Goal: Contribute content

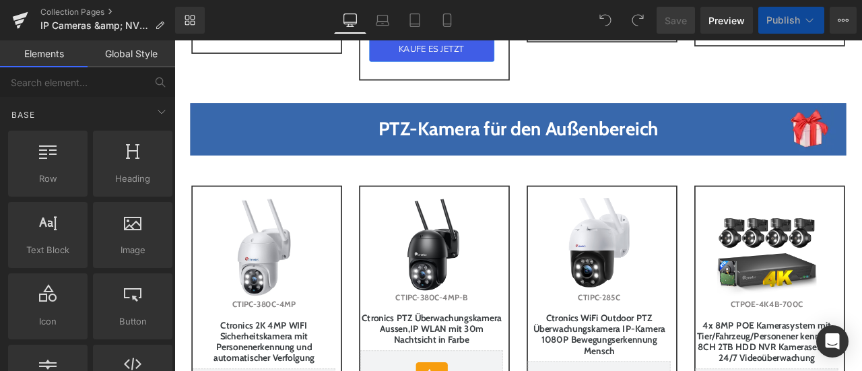
scroll to position [1570, 0]
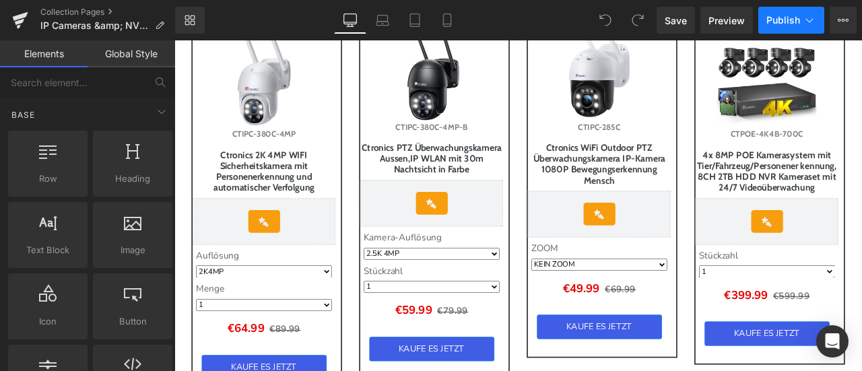
click at [790, 15] on span "Publish" at bounding box center [783, 20] width 34 height 11
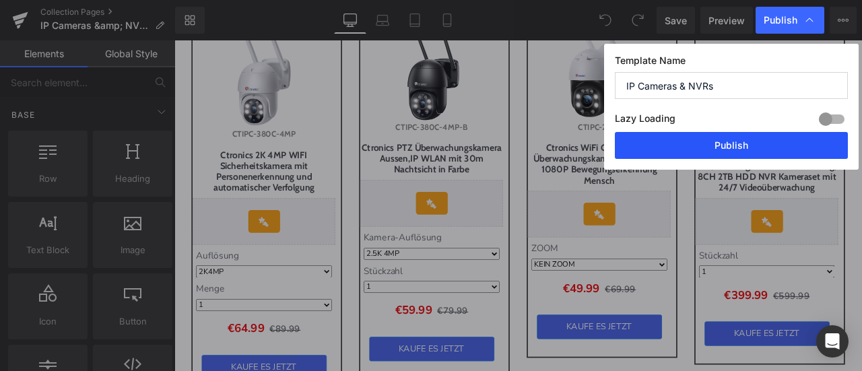
drag, startPoint x: 725, startPoint y: 148, endPoint x: 664, endPoint y: 195, distance: 76.7
click at [725, 148] on button "Publish" at bounding box center [731, 145] width 233 height 27
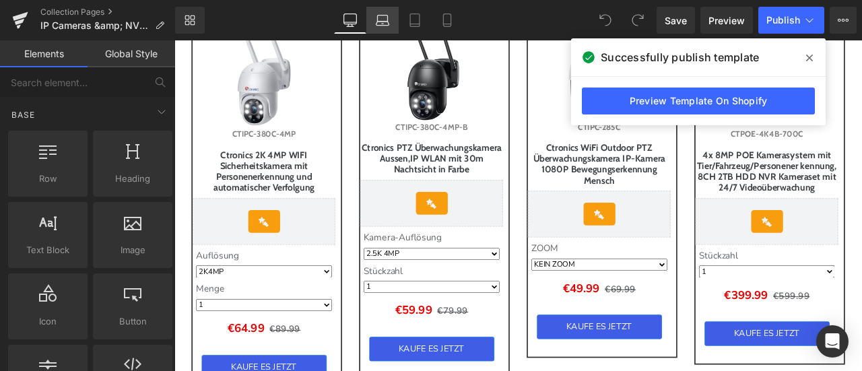
click at [388, 24] on icon at bounding box center [382, 19] width 13 height 13
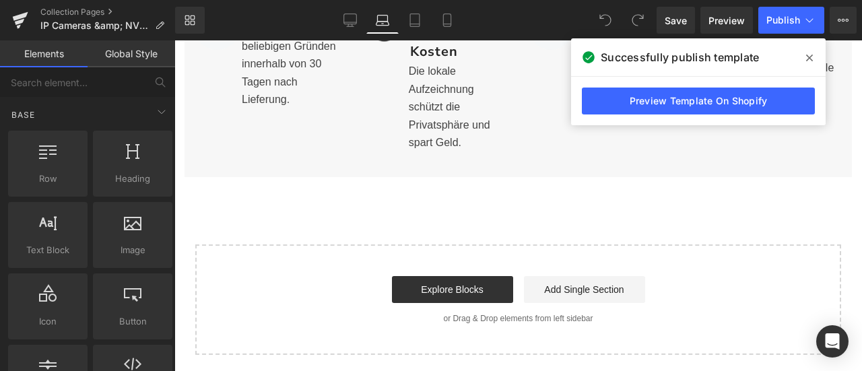
click at [806, 59] on icon at bounding box center [809, 58] width 7 height 11
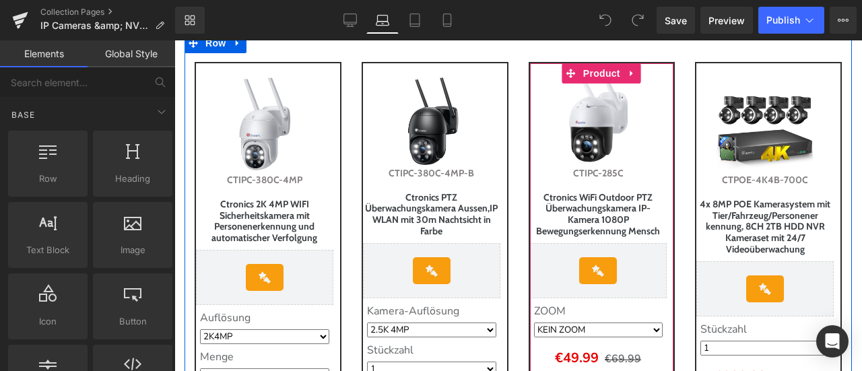
scroll to position [1451, 0]
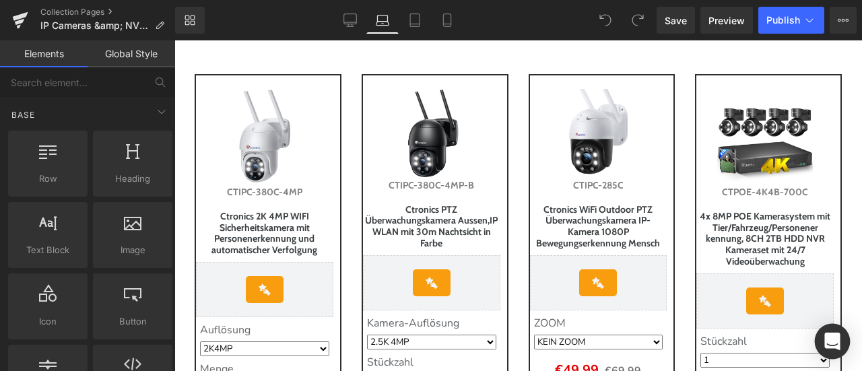
click at [828, 335] on icon "Open Intercom Messenger" at bounding box center [831, 342] width 15 height 18
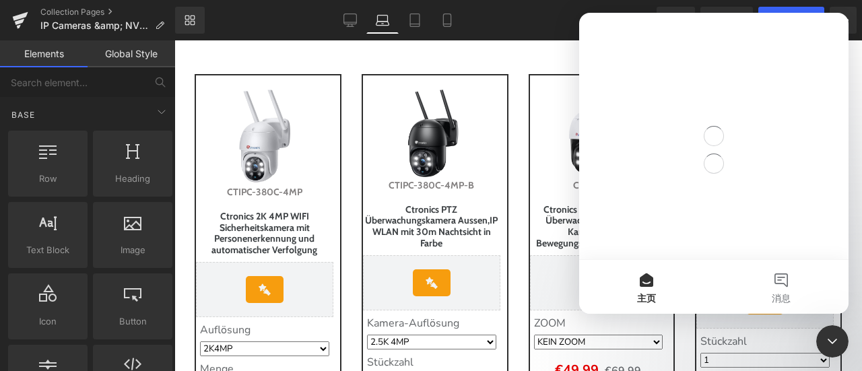
scroll to position [0, 0]
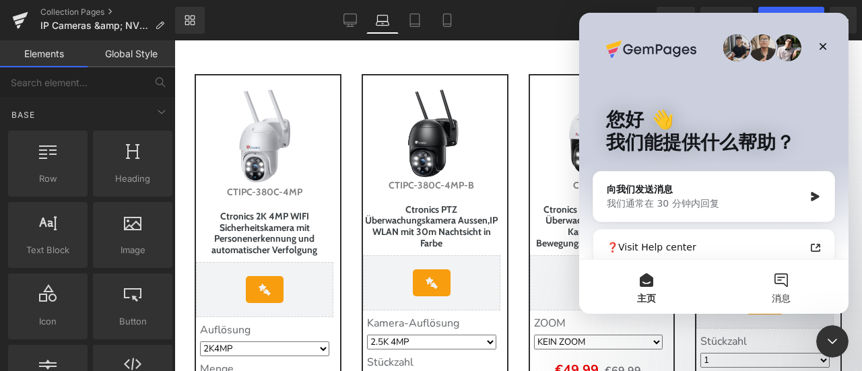
click at [782, 288] on button "消息" at bounding box center [780, 287] width 135 height 54
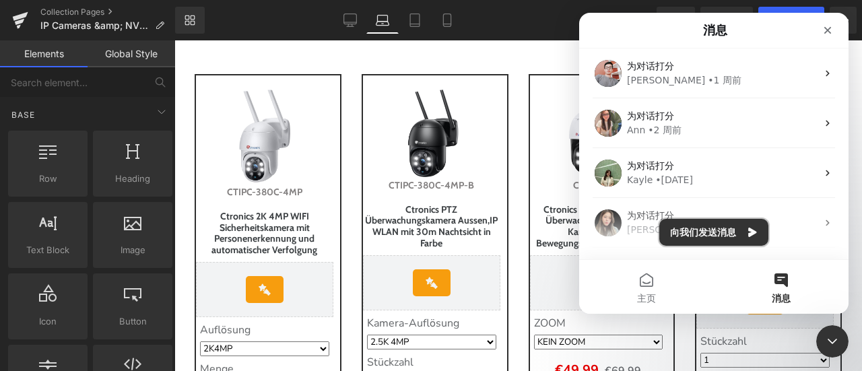
click at [720, 232] on button "向我们发送消息" at bounding box center [713, 232] width 109 height 27
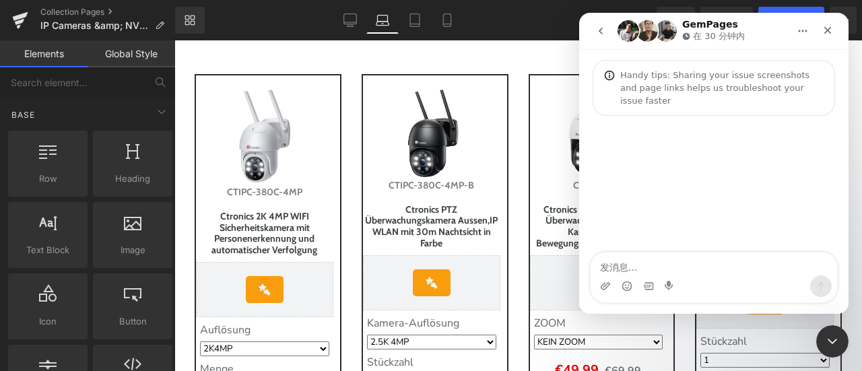
click at [693, 269] on textarea "发消息..." at bounding box center [713, 263] width 246 height 23
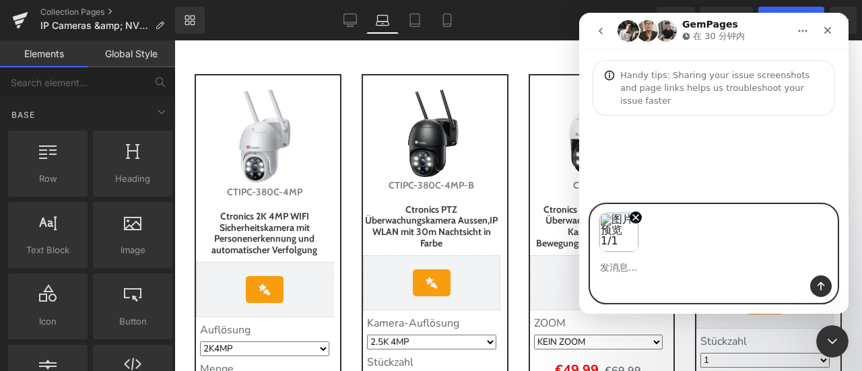
click at [656, 257] on textarea "发消息..." at bounding box center [713, 263] width 246 height 23
paste textarea "https://de.ctronics.com/collections/ip-cameras-nvrs"
type textarea "https://de.ctronics.com/collections/ip-cameras-nvrs"
click at [818, 283] on icon "发送消息…" at bounding box center [820, 286] width 11 height 11
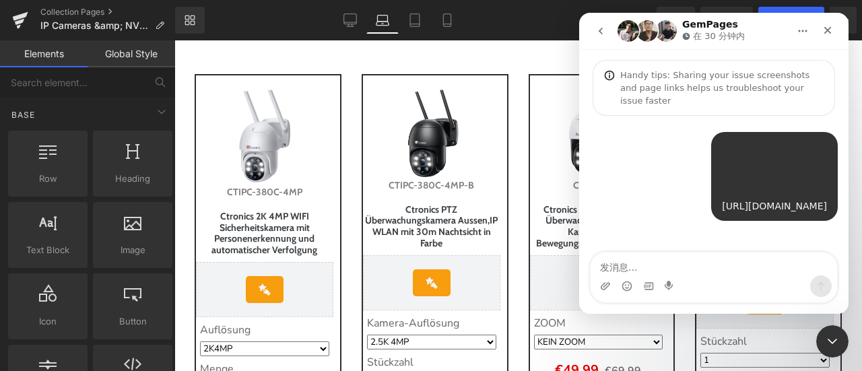
click at [765, 265] on textarea "发消息..." at bounding box center [713, 263] width 246 height 23
type textarea "怎么不显示啊"
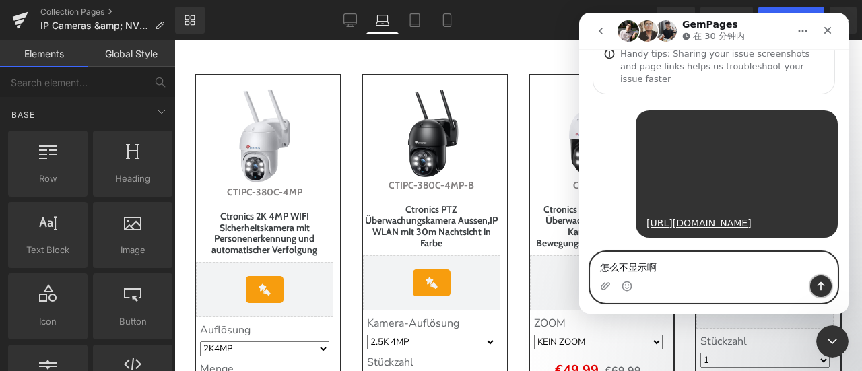
click at [821, 286] on icon "发送消息…" at bounding box center [820, 286] width 7 height 9
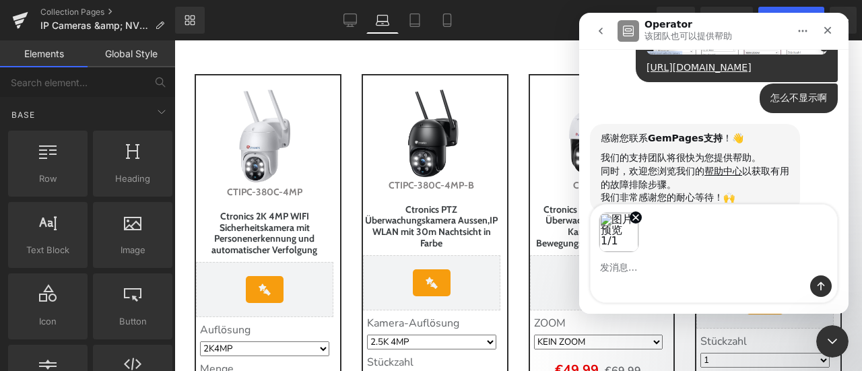
scroll to position [225, 0]
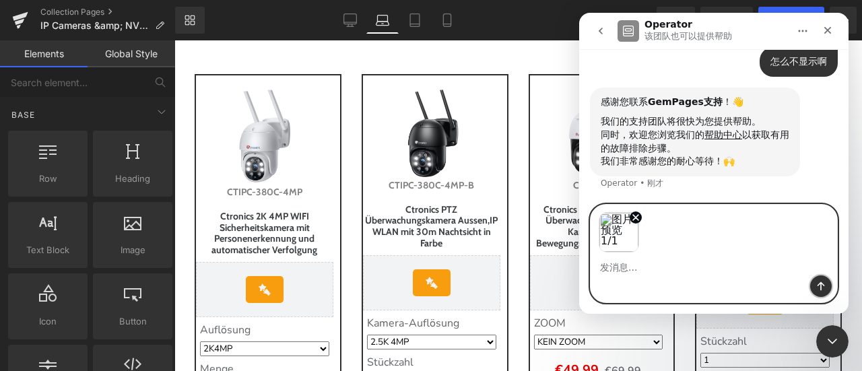
click at [818, 289] on icon "发送消息…" at bounding box center [820, 286] width 11 height 11
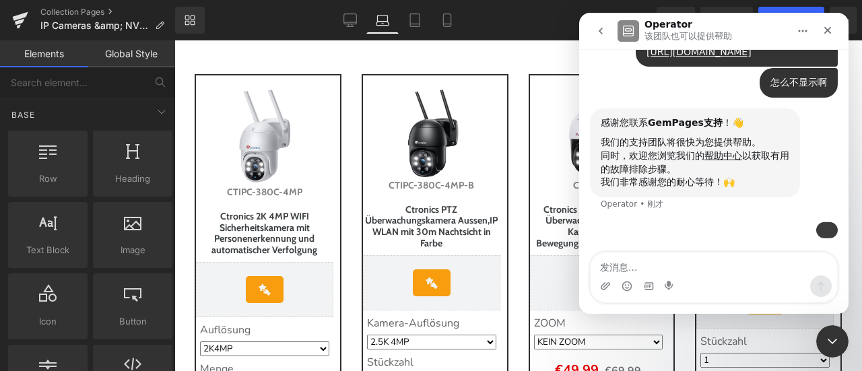
scroll to position [282, 0]
click at [827, 344] on icon "关闭 Intercom Messenger" at bounding box center [830, 339] width 16 height 16
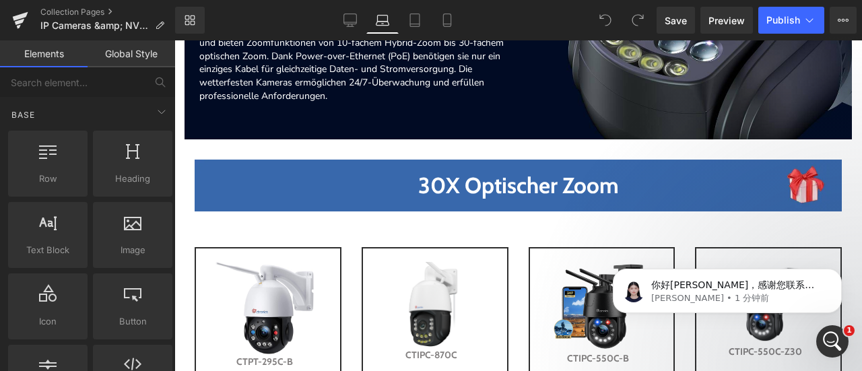
scroll to position [0, 0]
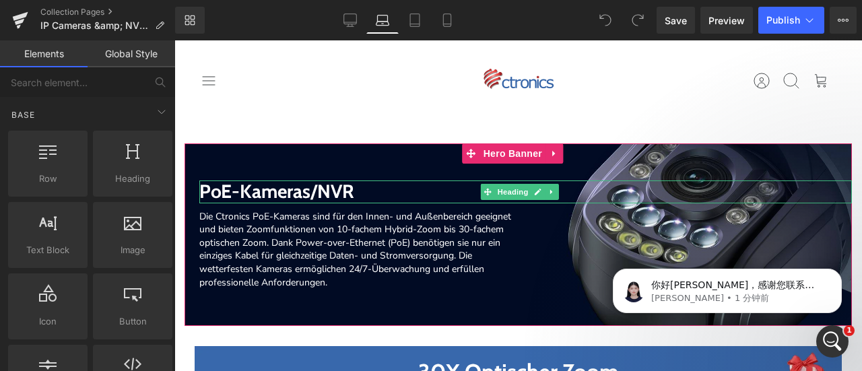
click at [264, 190] on span "PoE-Kameras/NVR" at bounding box center [276, 191] width 155 height 23
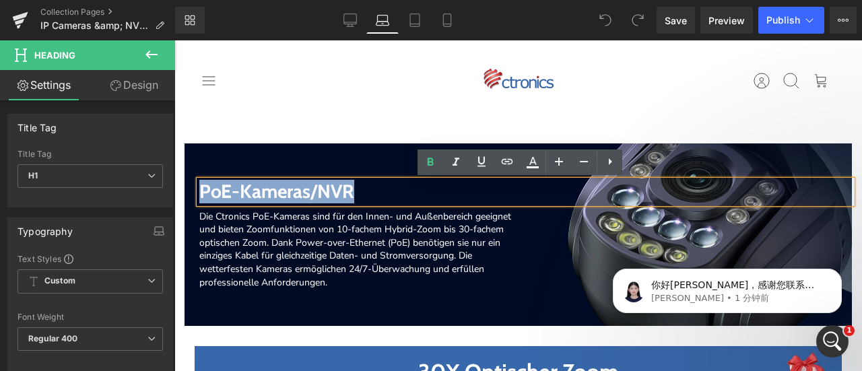
drag, startPoint x: 223, startPoint y: 189, endPoint x: 423, endPoint y: 196, distance: 199.3
click at [423, 196] on h1 "PoE-Kameras/NVR" at bounding box center [525, 191] width 652 height 23
copy span "PoE-Kameras/NVR"
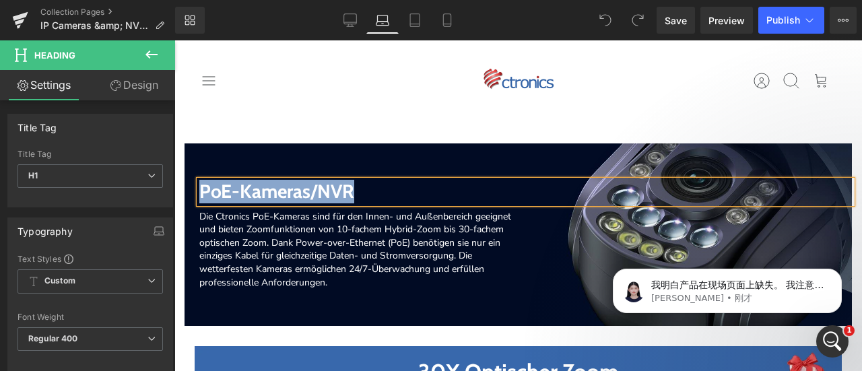
scroll to position [543, 0]
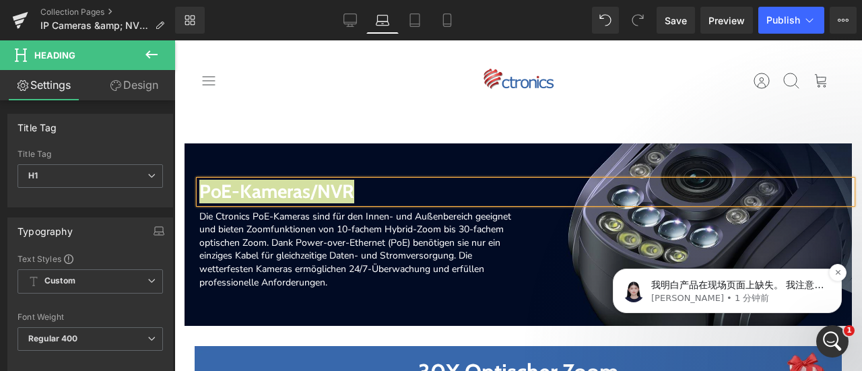
click at [759, 280] on span "我明白产品在现场页面上缺失。 我注意到我们的合作伙伴仍然可以访问您的商店。我会调查并尽快提供进一步的指导。请放心，这种访问仅用于支持目的，一旦问题解决，就可以…" at bounding box center [737, 324] width 172 height 91
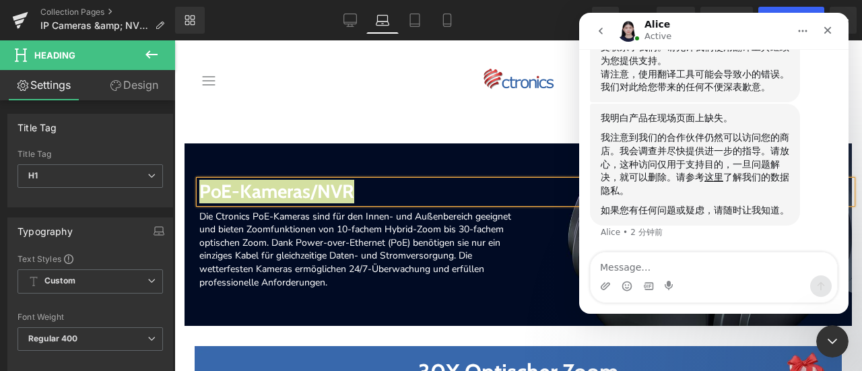
scroll to position [618, 0]
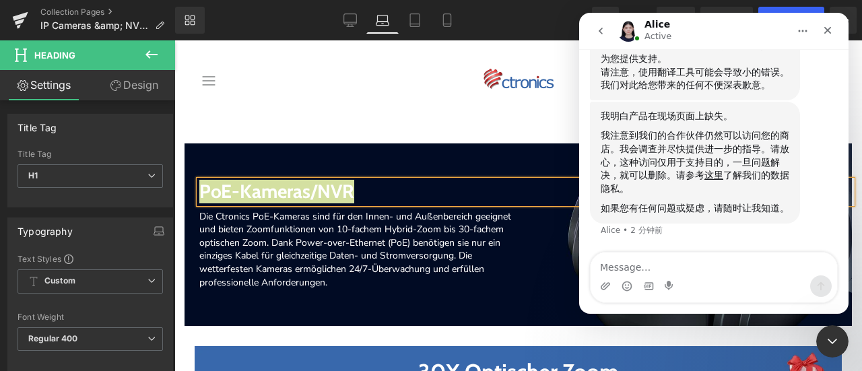
click at [731, 267] on textarea "Message…" at bounding box center [713, 263] width 246 height 23
type textarea "好的"
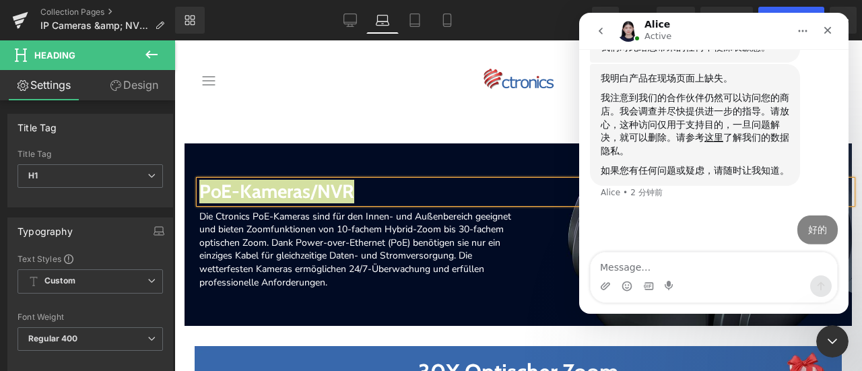
scroll to position [635, 0]
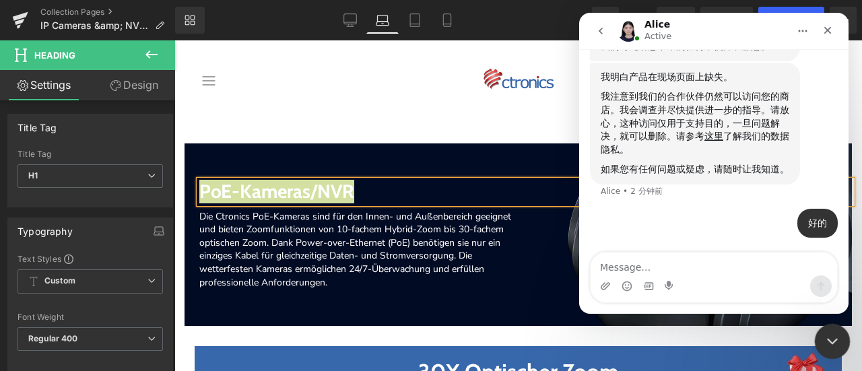
click at [825, 339] on icon "关闭 Intercom Messenger" at bounding box center [830, 339] width 16 height 16
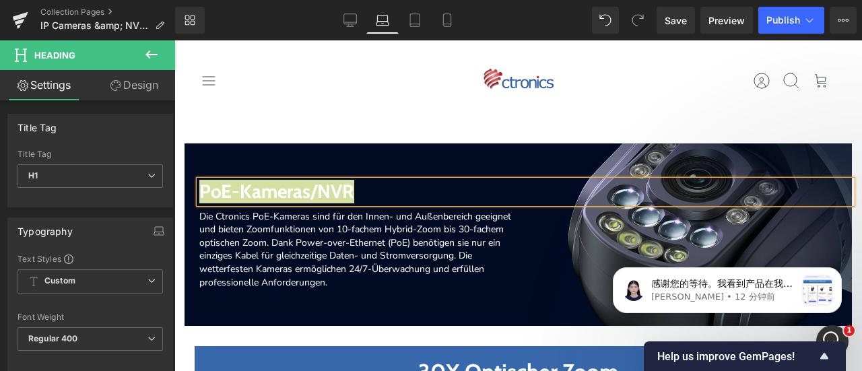
scroll to position [879, 0]
click at [796, 282] on p "感谢您的等待。我看到产品在我的浏览器和隐身窗口中都显示。我使用的是 Chrome。 您是否在其他浏览器或设备上遇到过此问题？" at bounding box center [723, 283] width 145 height 13
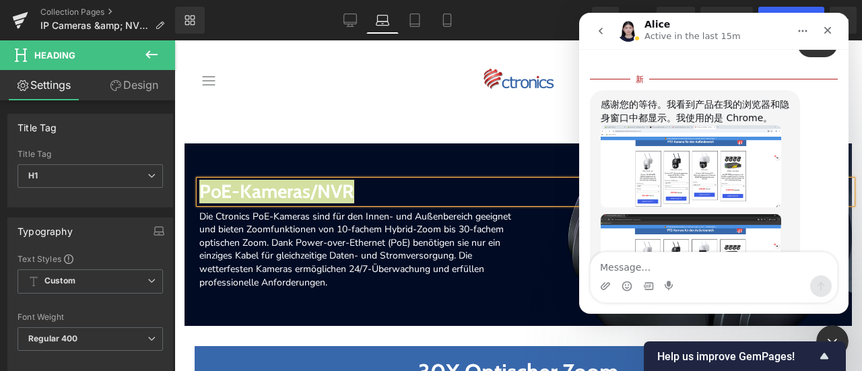
scroll to position [828, 0]
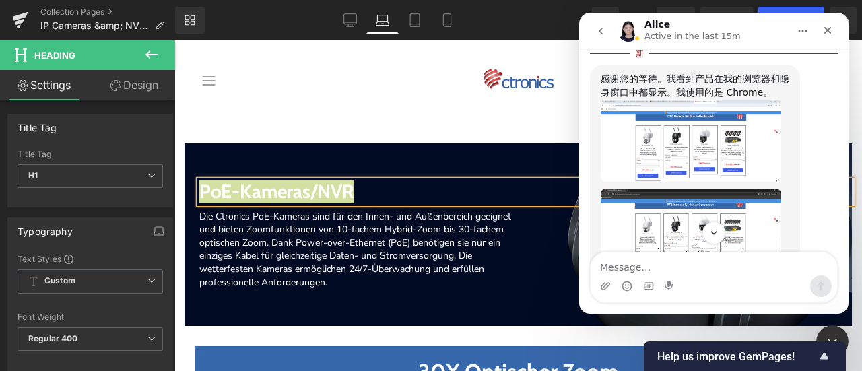
click at [700, 267] on textarea "Message…" at bounding box center [713, 263] width 246 height 23
type textarea "好那就行"
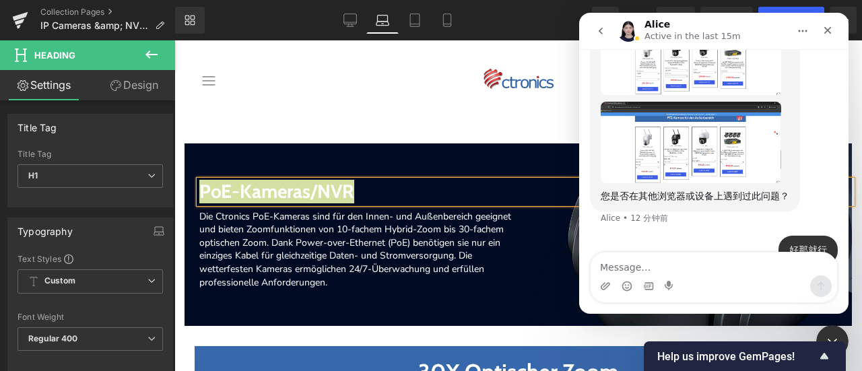
scroll to position [919, 0]
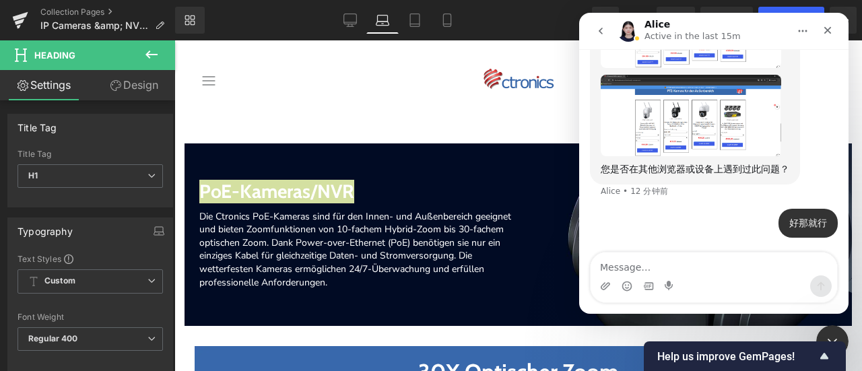
click at [16, 18] on div at bounding box center [431, 165] width 862 height 330
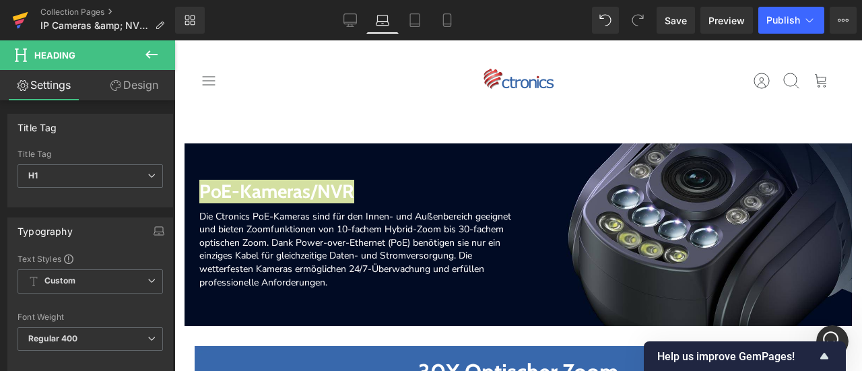
click at [20, 20] on icon at bounding box center [20, 20] width 16 height 34
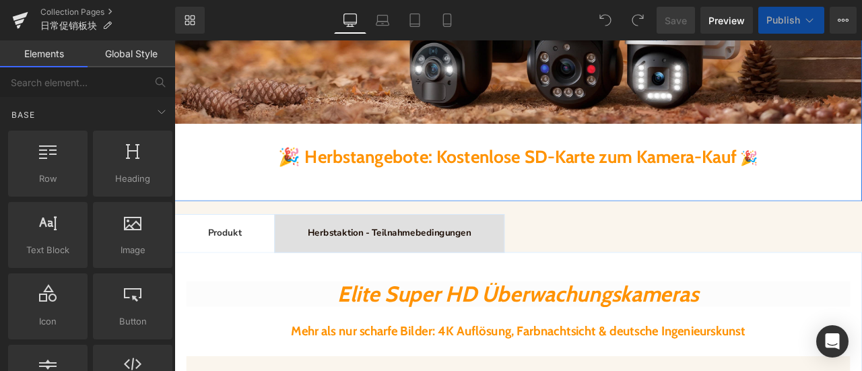
scroll to position [471, 0]
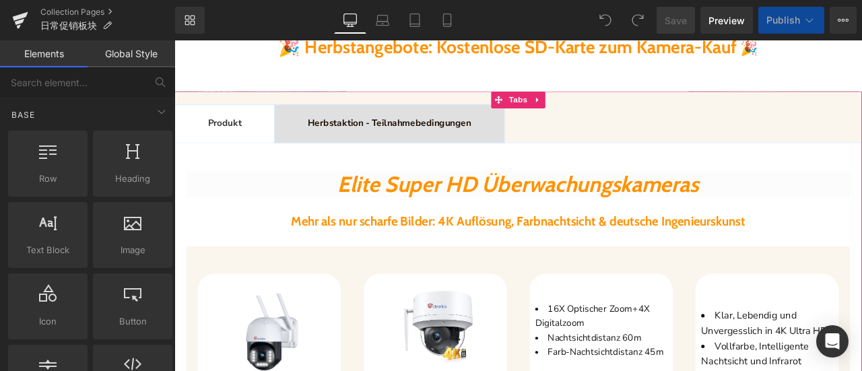
click at [428, 149] on span "Herbstaktion - Teilnahmebedingungen Text Block" at bounding box center [428, 139] width 271 height 44
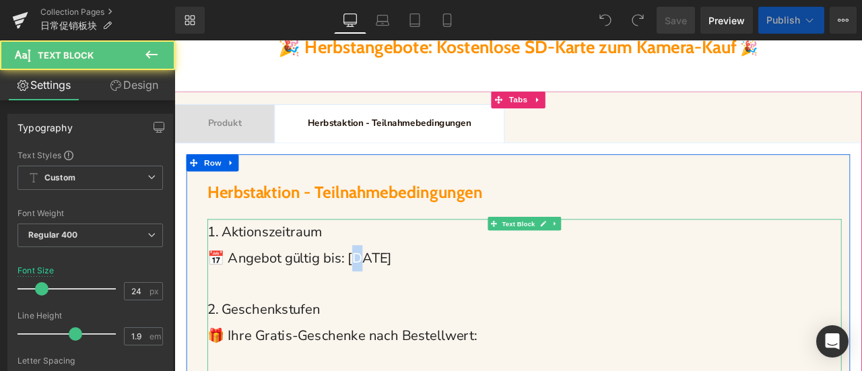
click at [403, 300] on span "📅 Angebot gültig bis: 01.10.2025" at bounding box center [322, 298] width 219 height 22
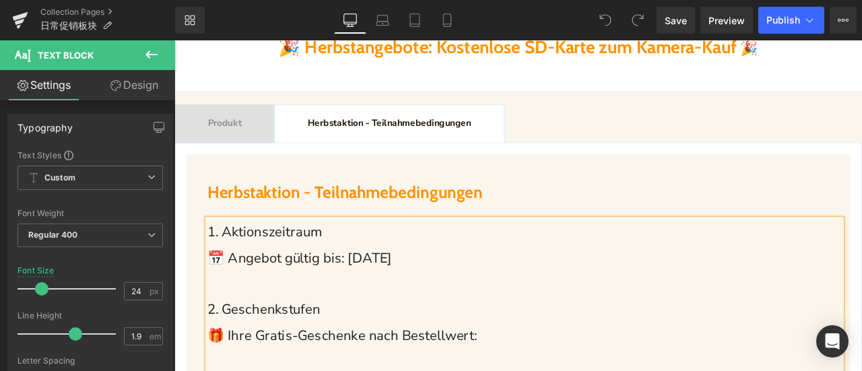
click at [622, 304] on p "📅 Angebot gültig bis: 01.10.2025" at bounding box center [588, 298] width 751 height 31
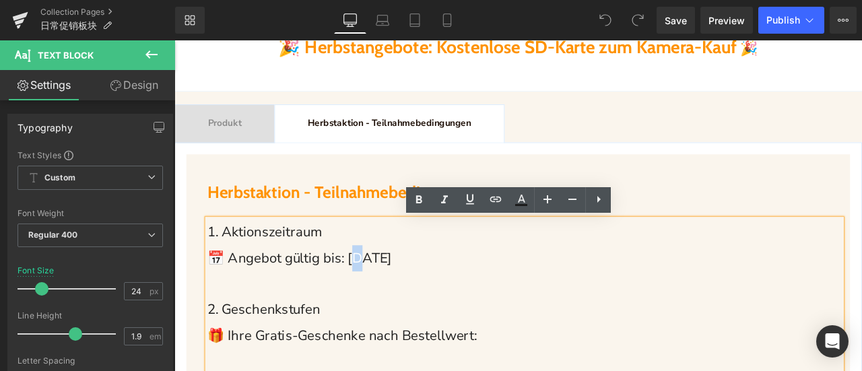
drag, startPoint x: 396, startPoint y: 300, endPoint x: 403, endPoint y: 300, distance: 7.4
click at [403, 300] on span "📅 Angebot gültig bis: 01.10.2025" at bounding box center [322, 298] width 219 height 22
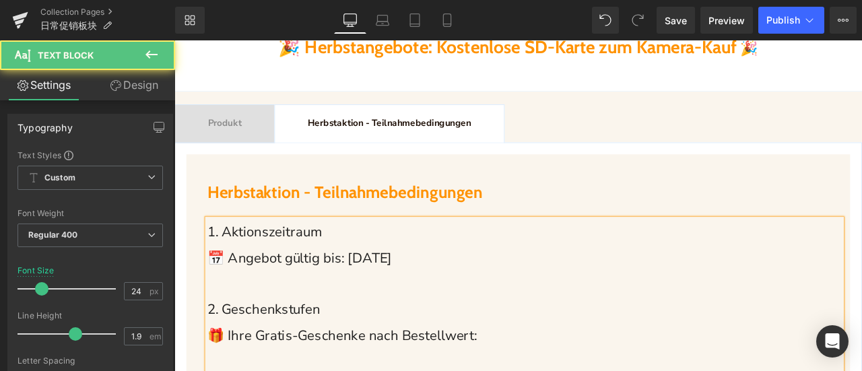
click at [502, 316] on p at bounding box center [588, 329] width 751 height 31
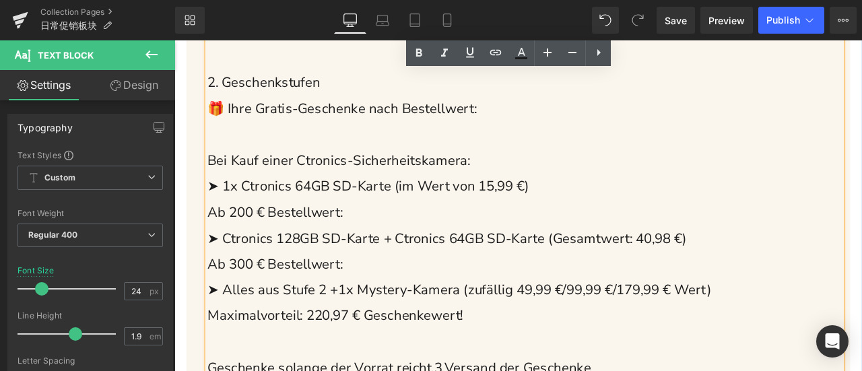
scroll to position [269, 0]
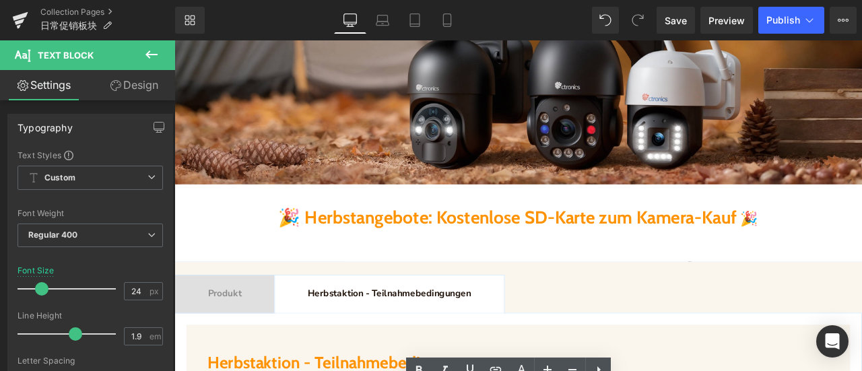
click at [242, 343] on span "Produkt" at bounding box center [234, 340] width 40 height 15
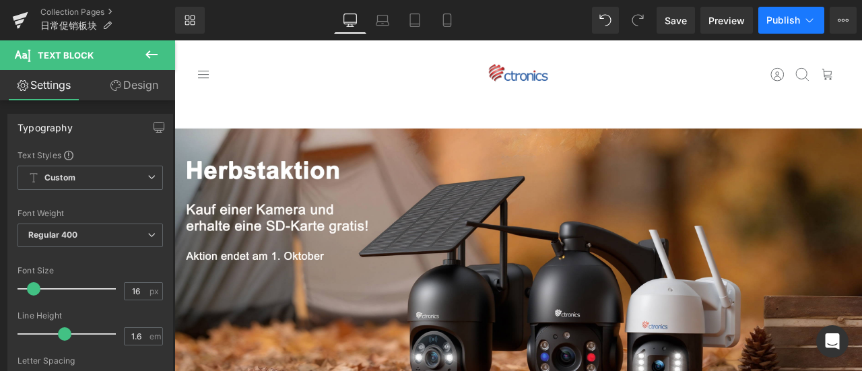
scroll to position [67, 0]
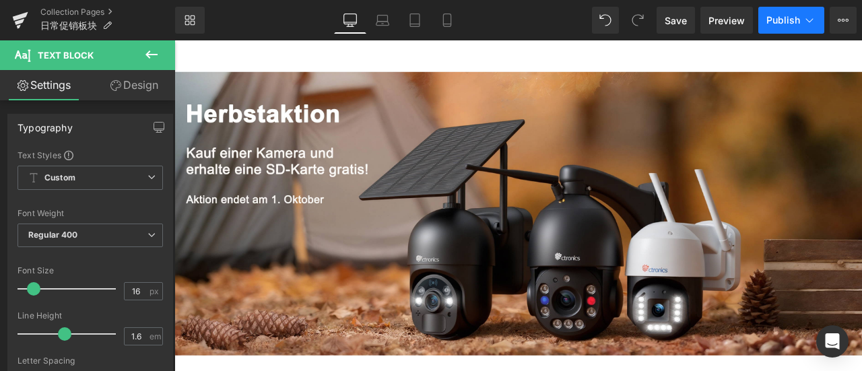
click at [796, 20] on span "Publish" at bounding box center [783, 20] width 34 height 11
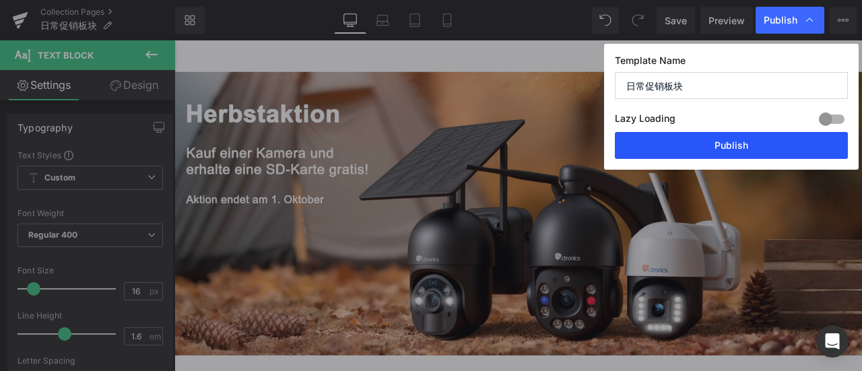
drag, startPoint x: 736, startPoint y: 142, endPoint x: 662, endPoint y: 119, distance: 77.5
click at [736, 142] on button "Publish" at bounding box center [731, 145] width 233 height 27
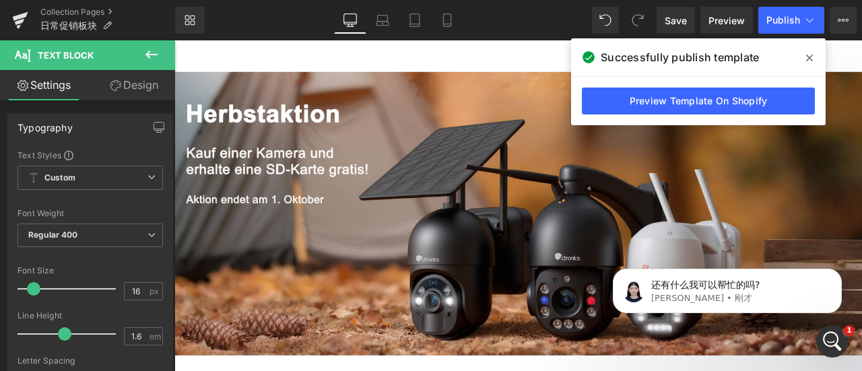
scroll to position [0, 0]
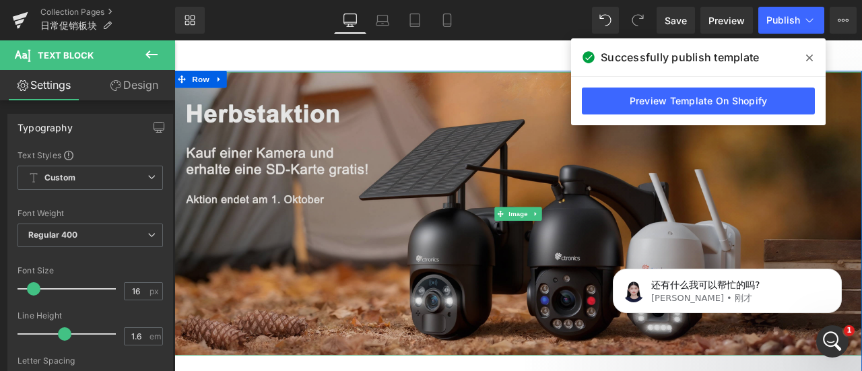
click at [376, 193] on img at bounding box center [581, 245] width 814 height 336
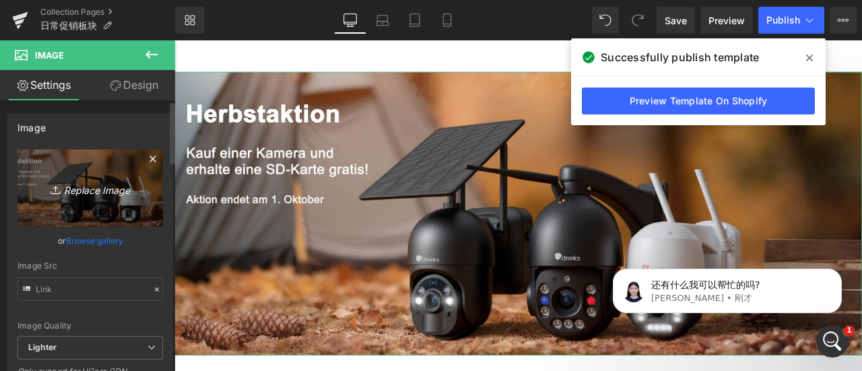
click at [68, 197] on link "Replace Image" at bounding box center [90, 187] width 145 height 77
type input "C:\fakepath\919秋季促销.jpg"
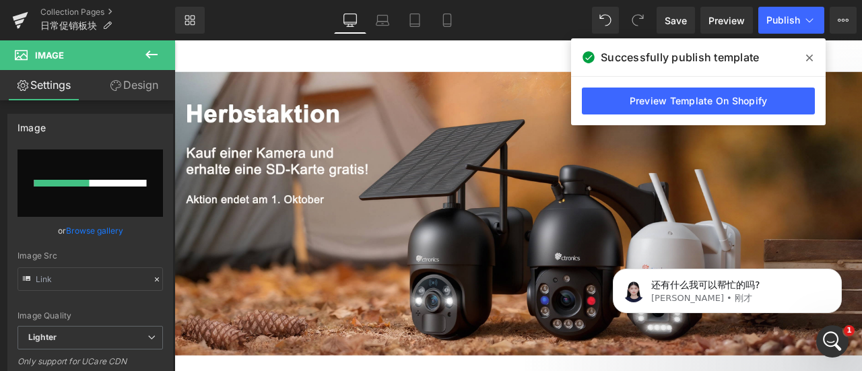
click at [812, 59] on icon at bounding box center [809, 58] width 7 height 11
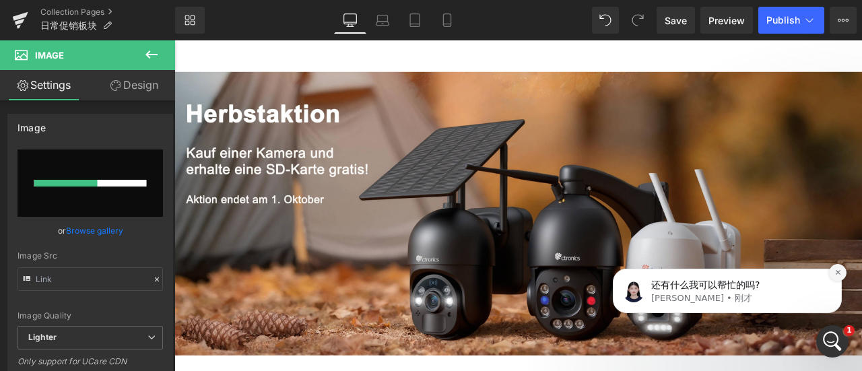
click at [835, 275] on icon "Dismiss notification" at bounding box center [837, 272] width 7 height 7
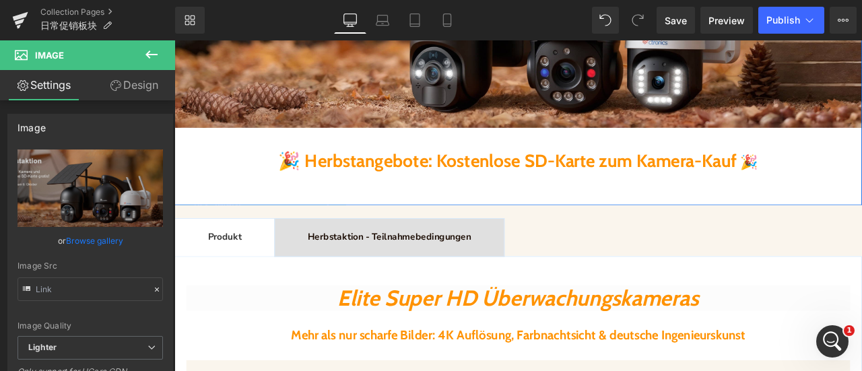
scroll to position [471, 0]
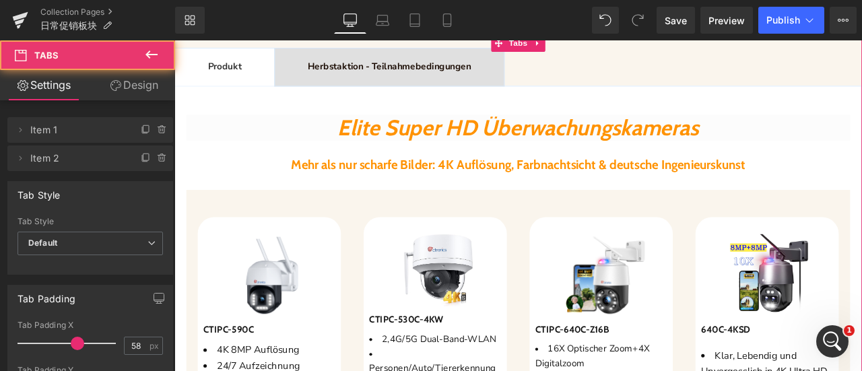
click at [403, 73] on b "Herbstaktion - Teilnahmebedingungen" at bounding box center [429, 71] width 193 height 15
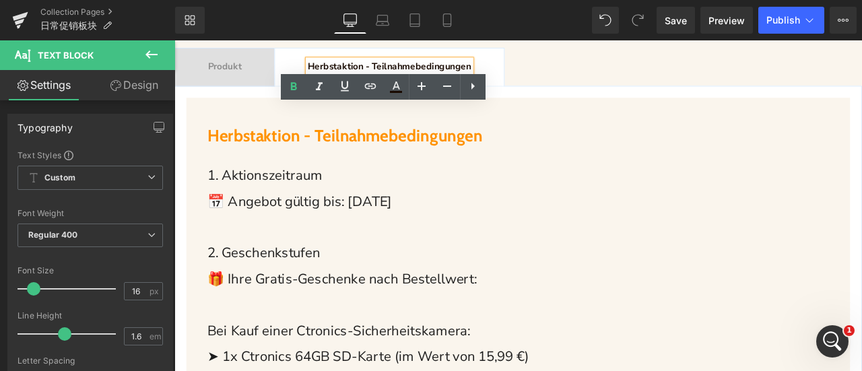
click at [743, 285] on p "2. Geschenkstufen" at bounding box center [588, 292] width 751 height 31
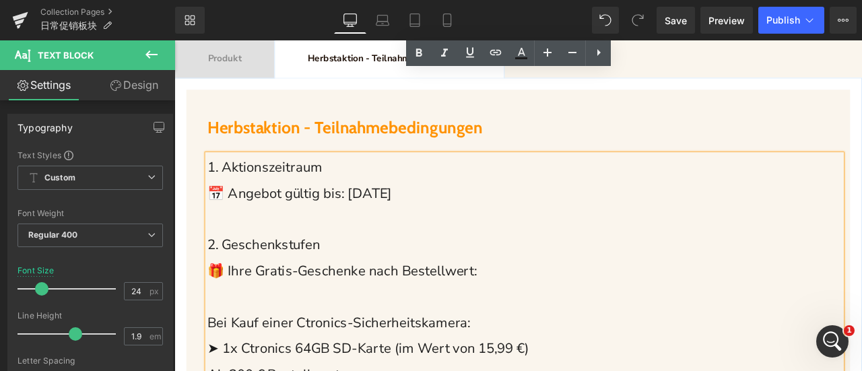
scroll to position [404, 0]
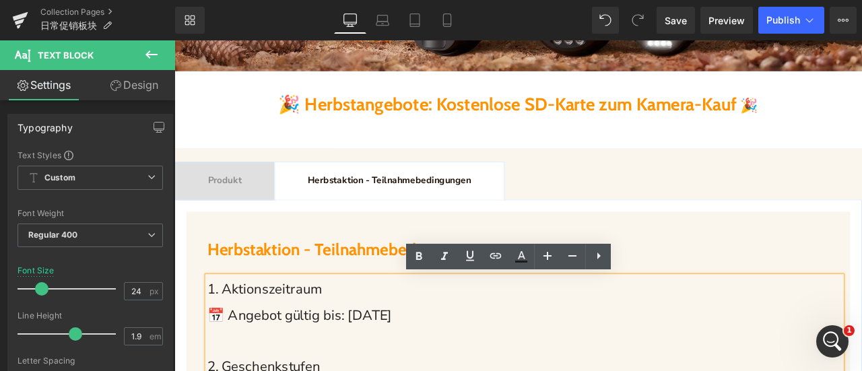
click at [249, 211] on div "Produkt Text Block" at bounding box center [234, 207] width 40 height 18
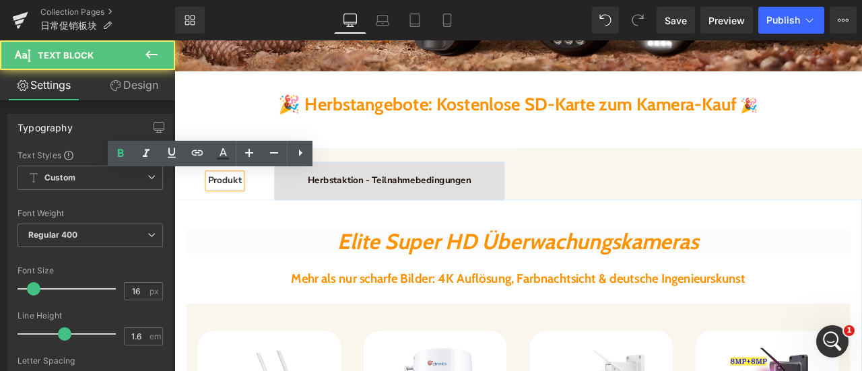
click at [201, 314] on div "Mehr als nur scharfe Bilder: 4K Auflösung, Farbnachtsicht & deutsche Ingenieurs…" at bounding box center [581, 323] width 786 height 18
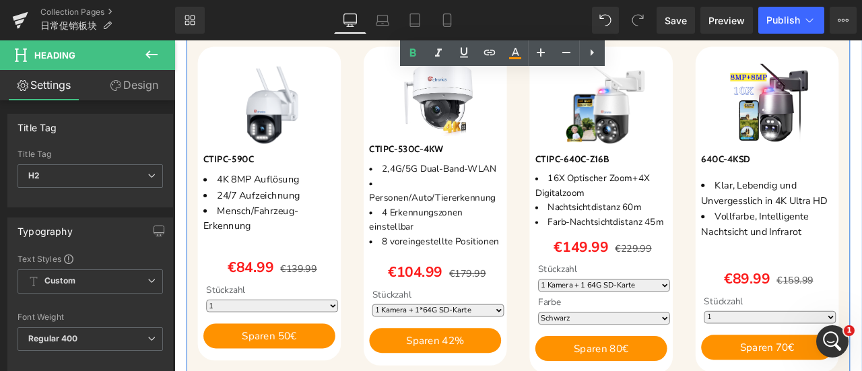
scroll to position [875, 0]
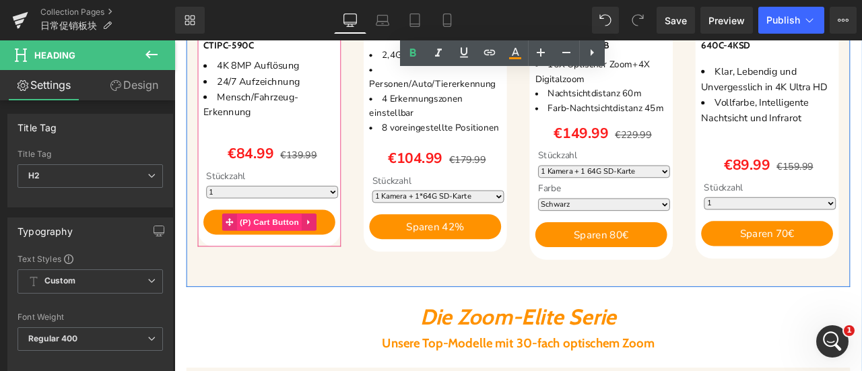
click at [297, 252] on span "(P) Cart Button" at bounding box center [286, 256] width 77 height 20
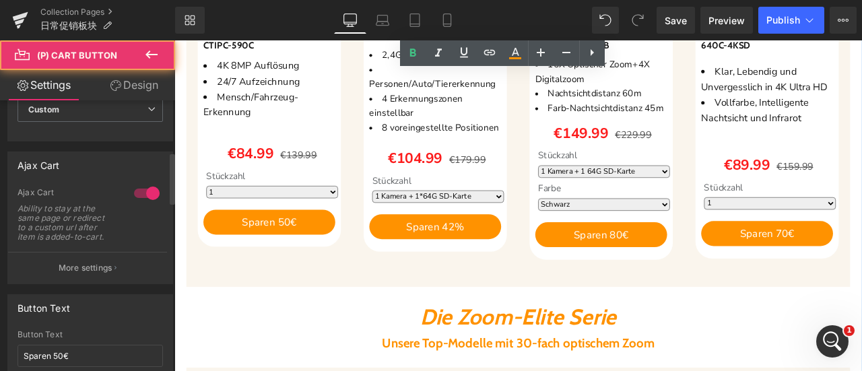
scroll to position [269, 0]
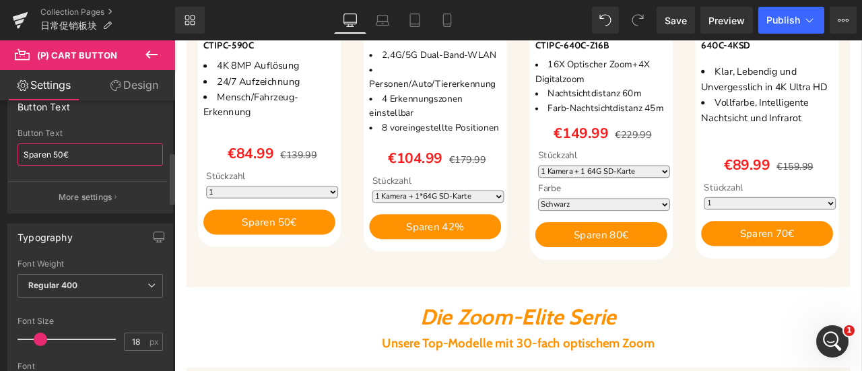
click at [61, 151] on input "Sparen 50€" at bounding box center [90, 154] width 145 height 22
type input "Sparen 55€"
click at [794, 13] on button "Publish" at bounding box center [791, 20] width 66 height 27
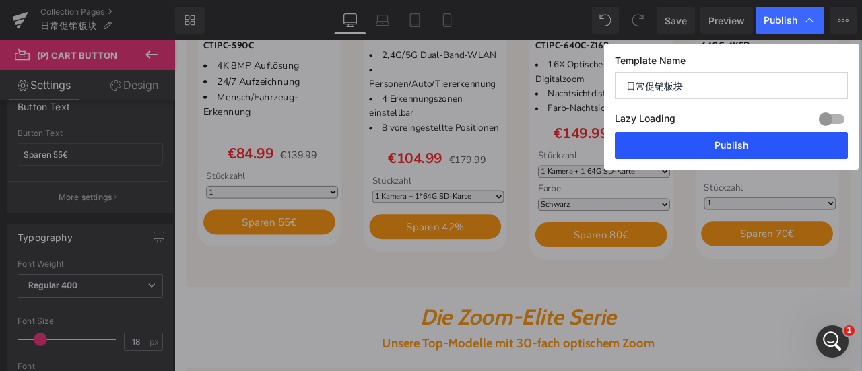
drag, startPoint x: 735, startPoint y: 143, endPoint x: 647, endPoint y: 135, distance: 88.5
click at [735, 143] on button "Publish" at bounding box center [731, 145] width 233 height 27
